Goal: Task Accomplishment & Management: Manage account settings

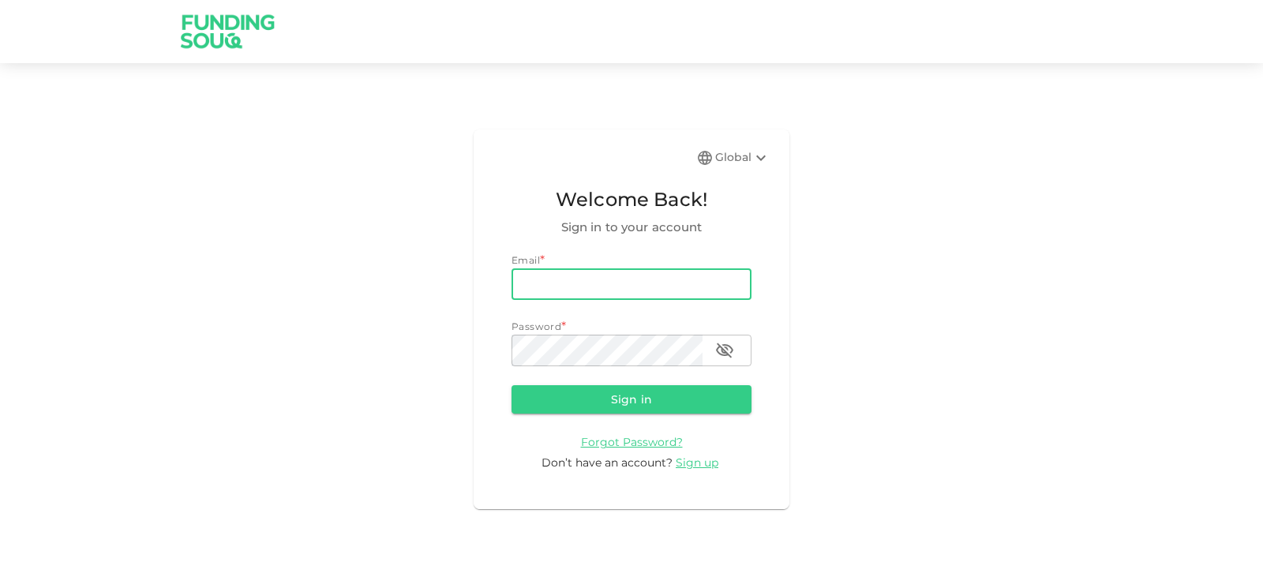
click at [651, 299] on input "email" at bounding box center [631, 284] width 240 height 32
type input "[EMAIL_ADDRESS][DOMAIN_NAME]"
click at [689, 416] on form "Email email [EMAIL_ADDRESS][DOMAIN_NAME] email Password password password Sign …" at bounding box center [631, 362] width 240 height 219
click at [684, 406] on button "Sign in" at bounding box center [631, 399] width 240 height 28
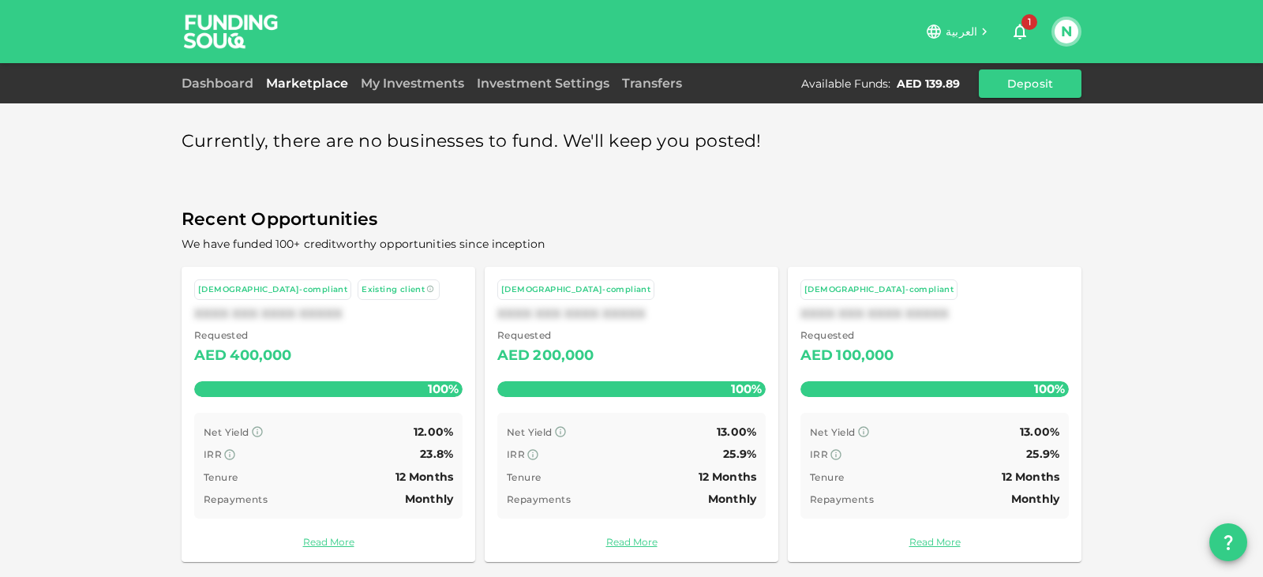
click at [350, 89] on link "Marketplace" at bounding box center [307, 83] width 95 height 15
click at [329, 88] on link "Marketplace" at bounding box center [307, 83] width 95 height 15
click at [421, 85] on link "My Investments" at bounding box center [412, 83] width 116 height 15
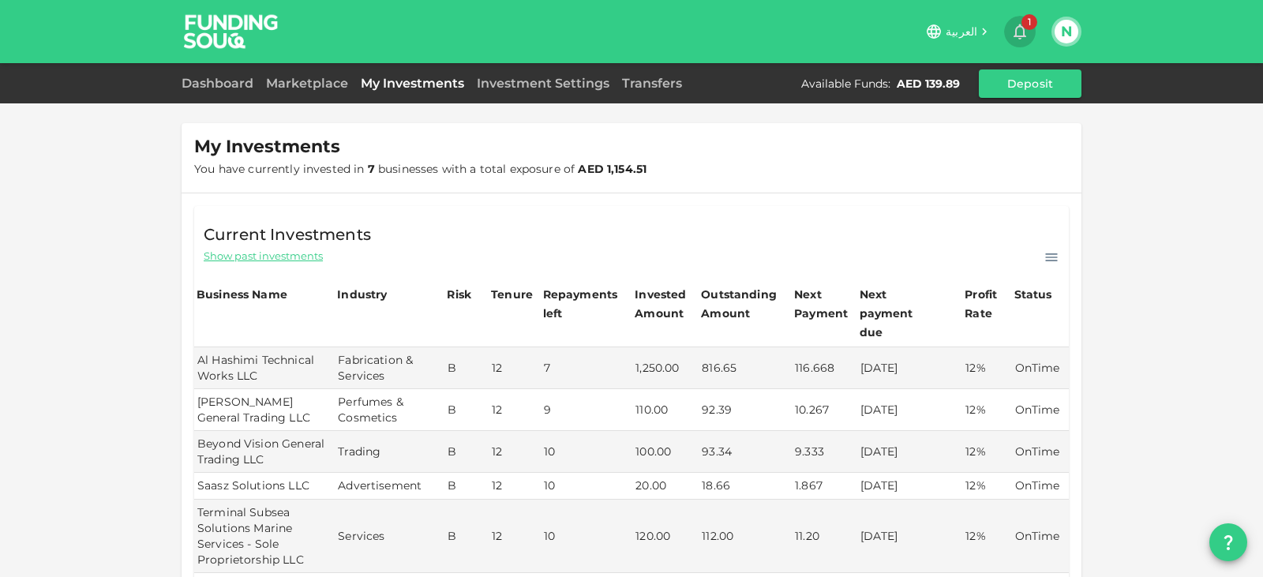
click at [1017, 37] on icon "button" at bounding box center [1019, 32] width 13 height 16
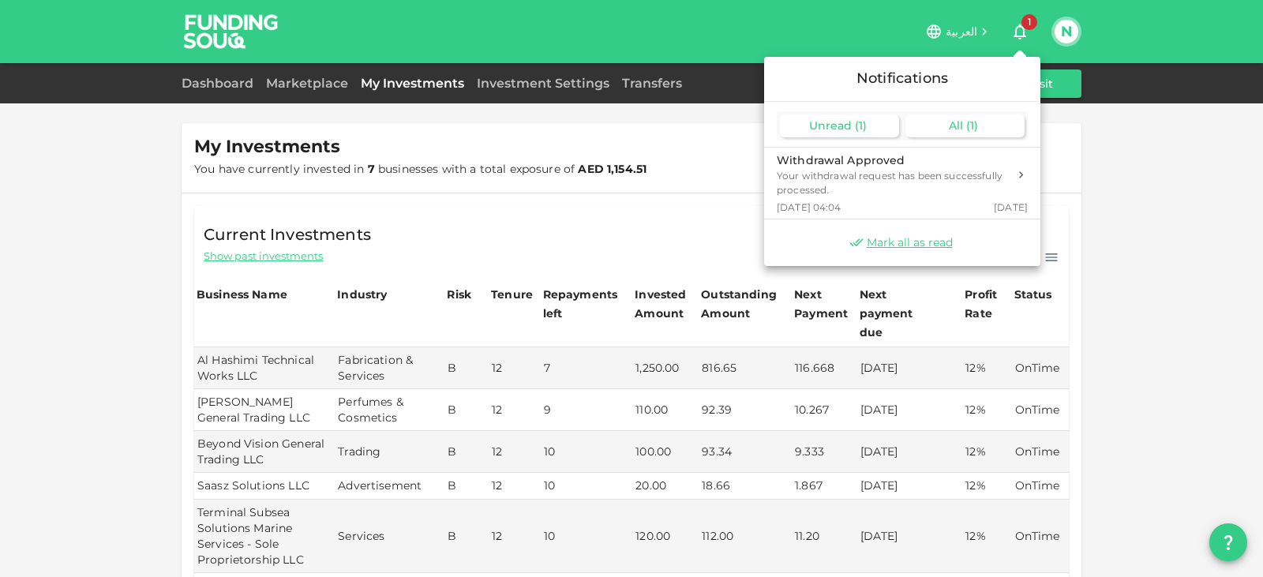
click at [999, 124] on div "All ( 1 )" at bounding box center [964, 125] width 119 height 23
click at [1147, 167] on div at bounding box center [631, 288] width 1263 height 577
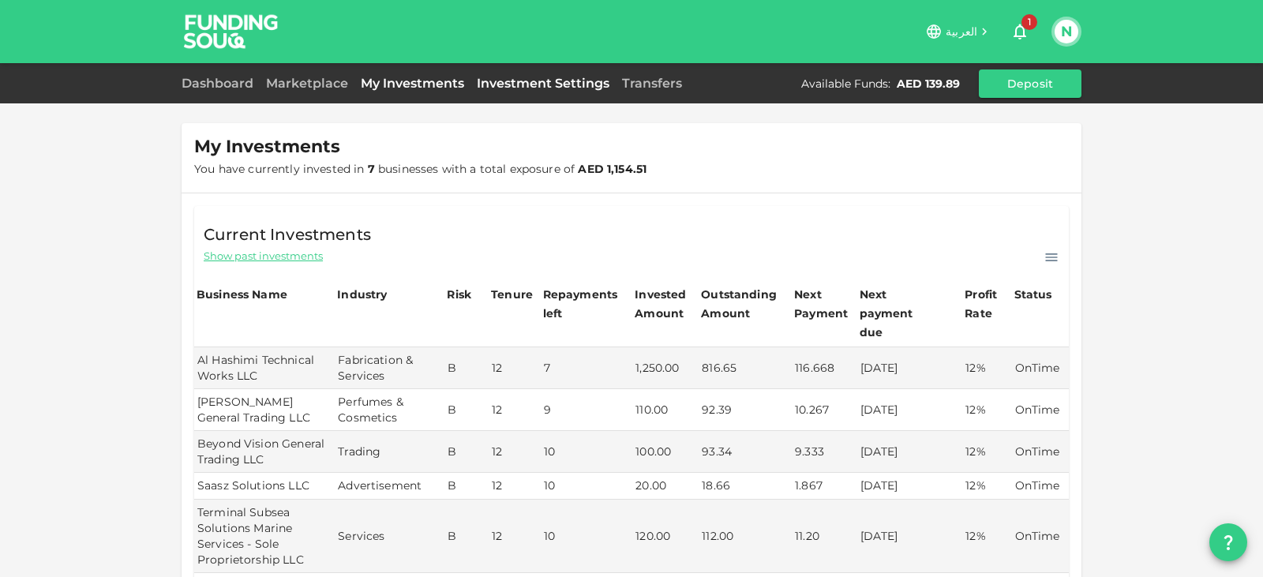
click at [502, 82] on link "Investment Settings" at bounding box center [542, 83] width 145 height 15
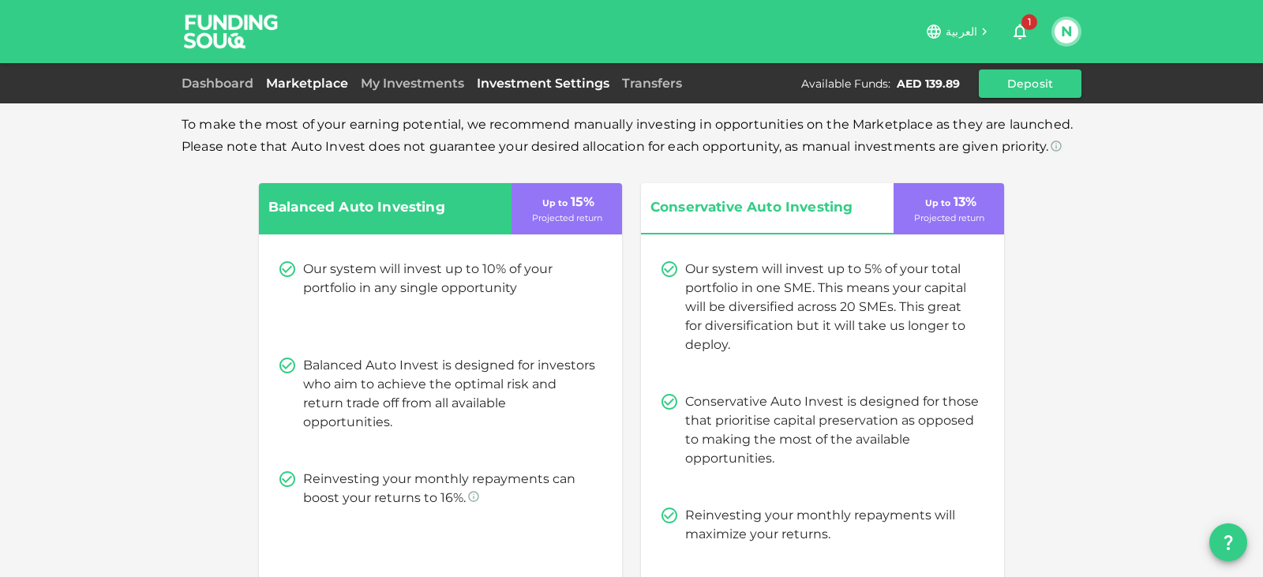
click at [310, 77] on link "Marketplace" at bounding box center [307, 83] width 95 height 15
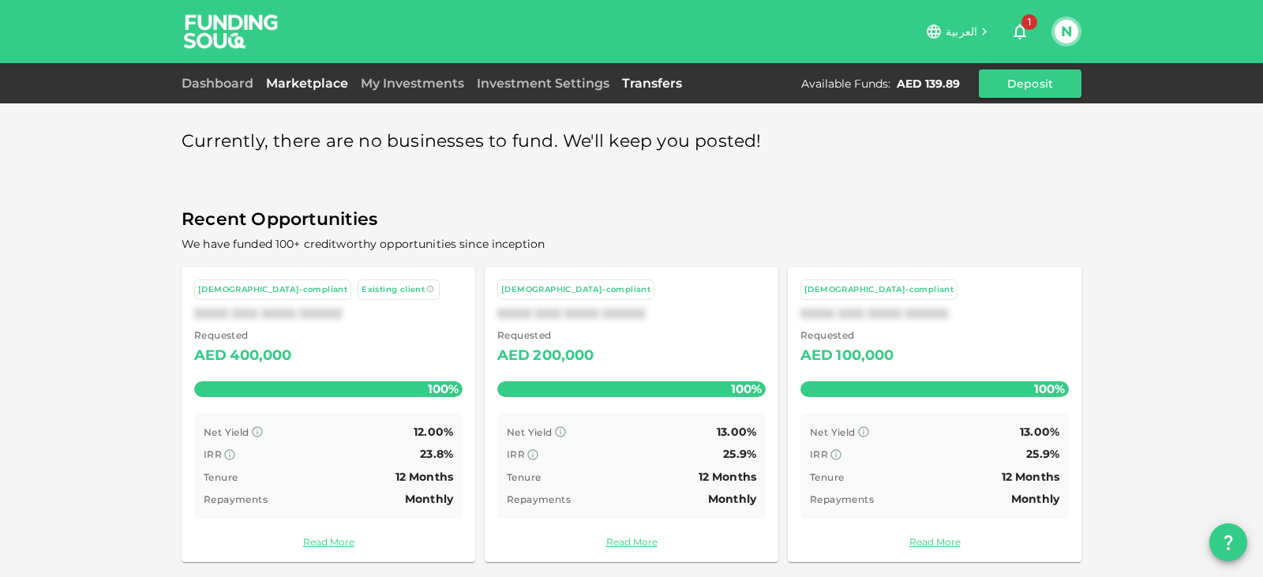
click at [622, 84] on link "Transfers" at bounding box center [652, 83] width 73 height 15
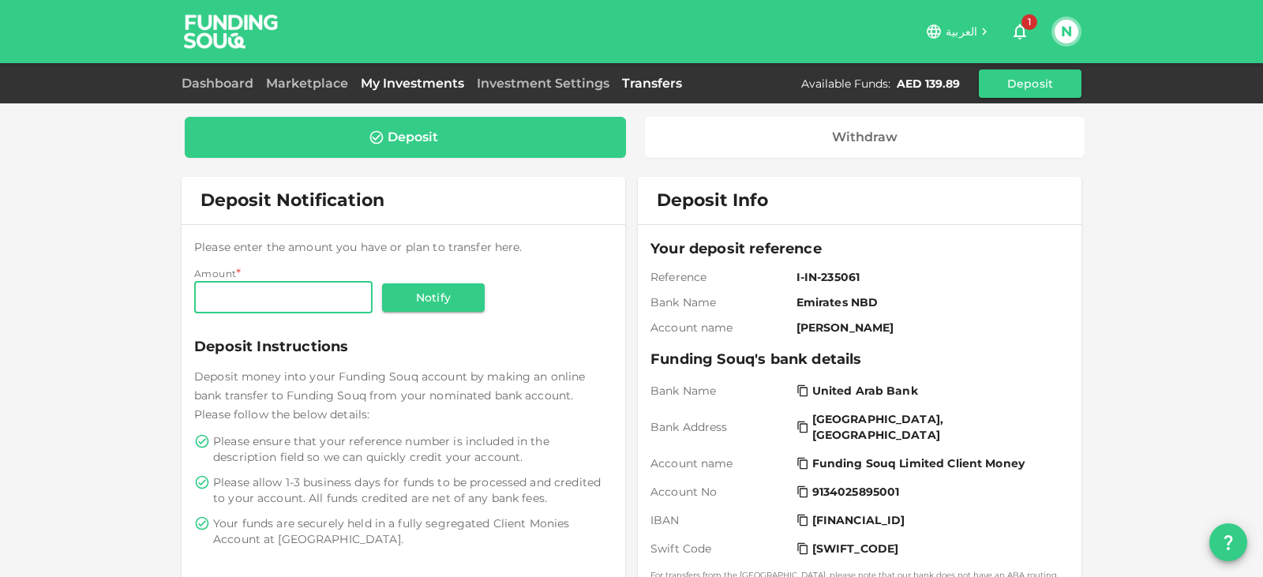
click at [416, 76] on link "My Investments" at bounding box center [412, 83] width 116 height 15
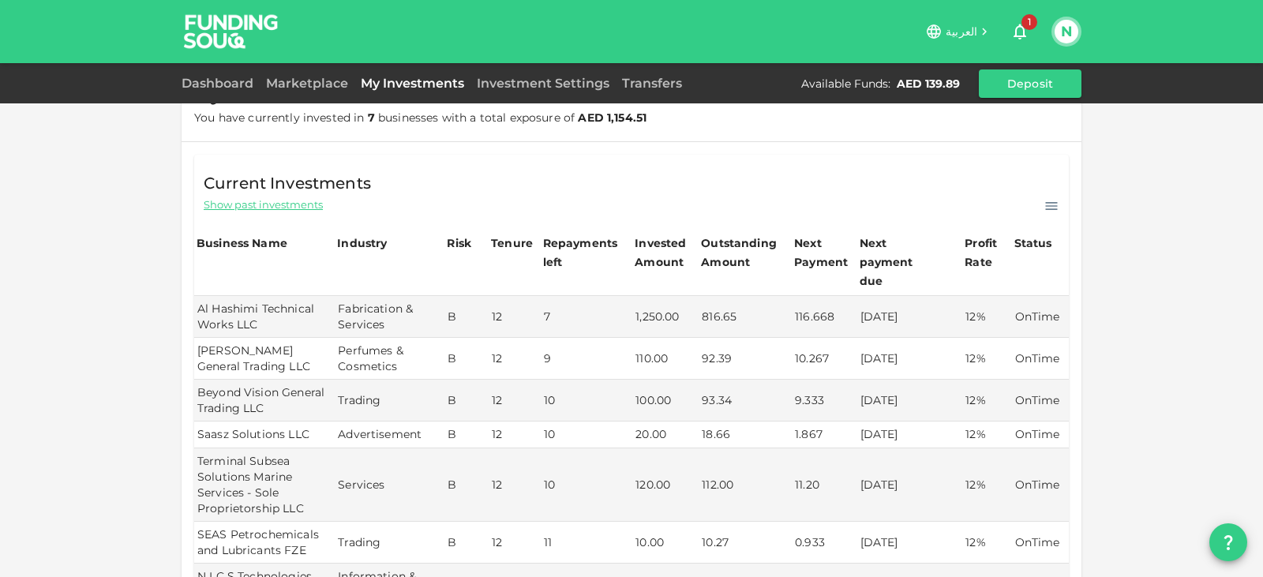
scroll to position [105, 0]
